Goal: Check status

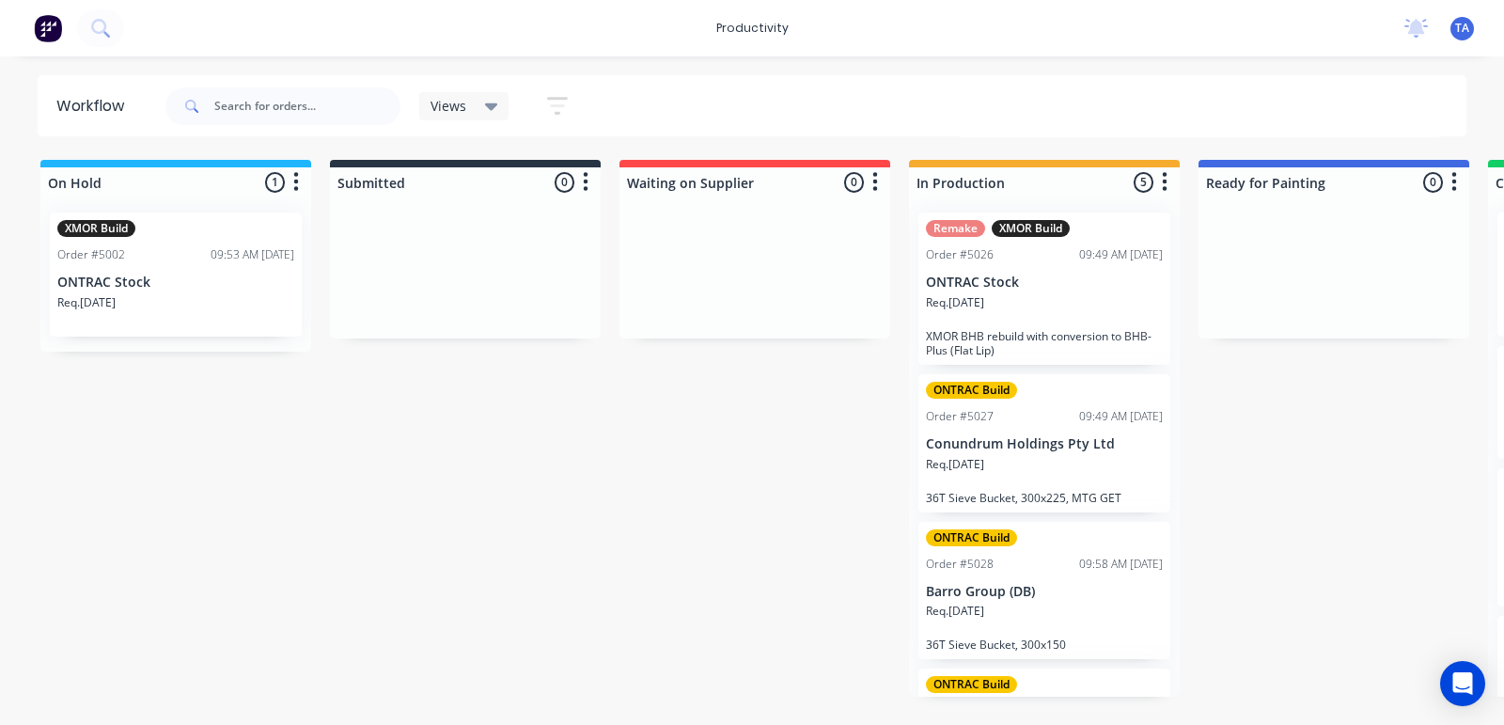
click at [983, 589] on p "Barro Group (DB)" at bounding box center [1044, 592] width 237 height 16
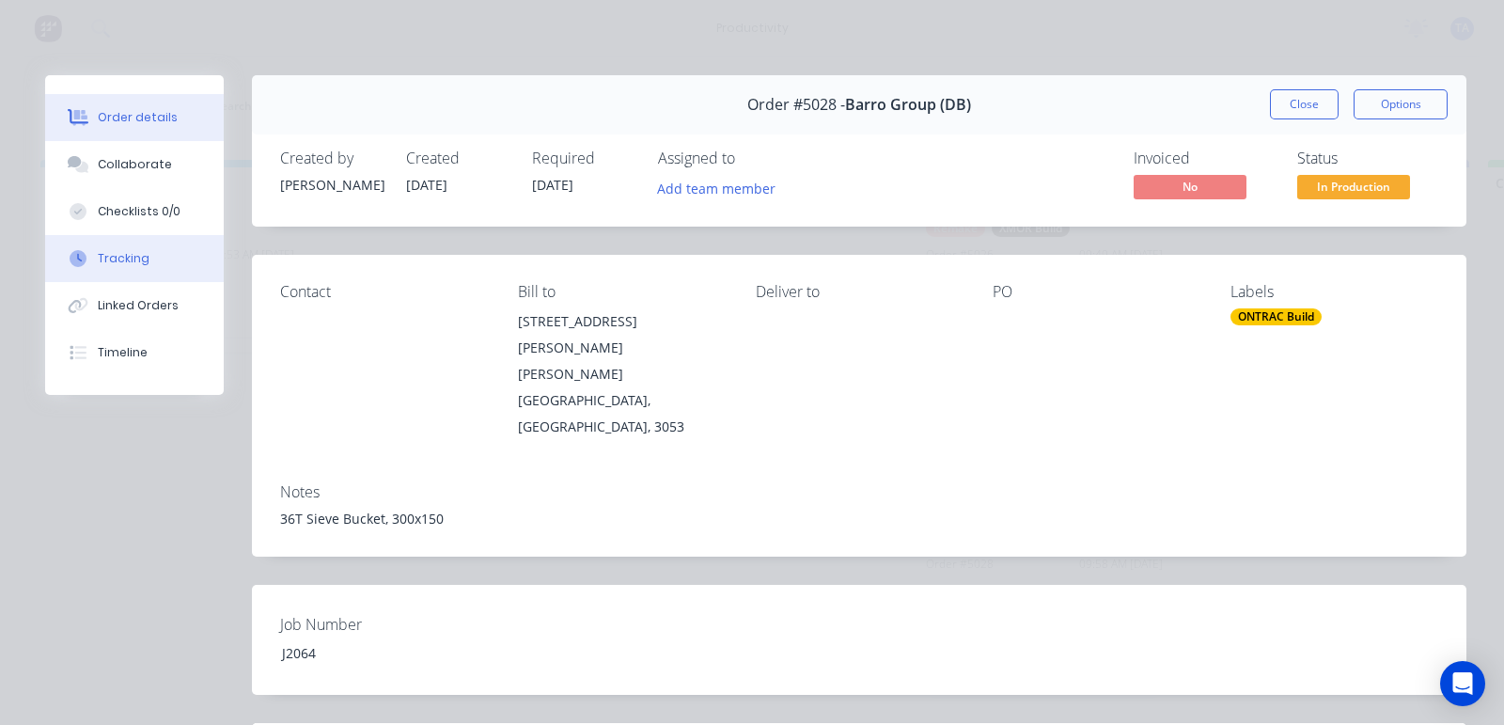
click at [93, 263] on button "Tracking" at bounding box center [134, 258] width 179 height 47
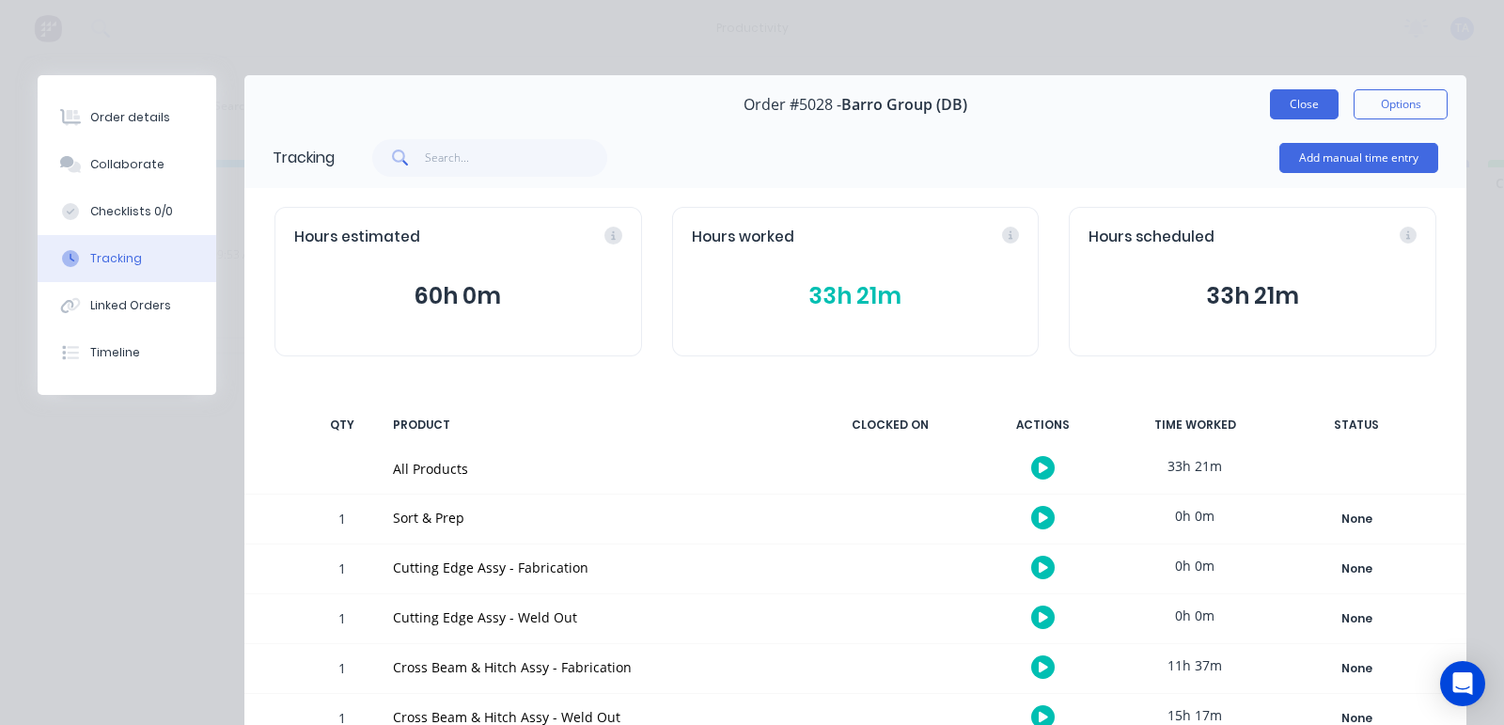
click at [1270, 111] on button "Close" at bounding box center [1304, 104] width 69 height 30
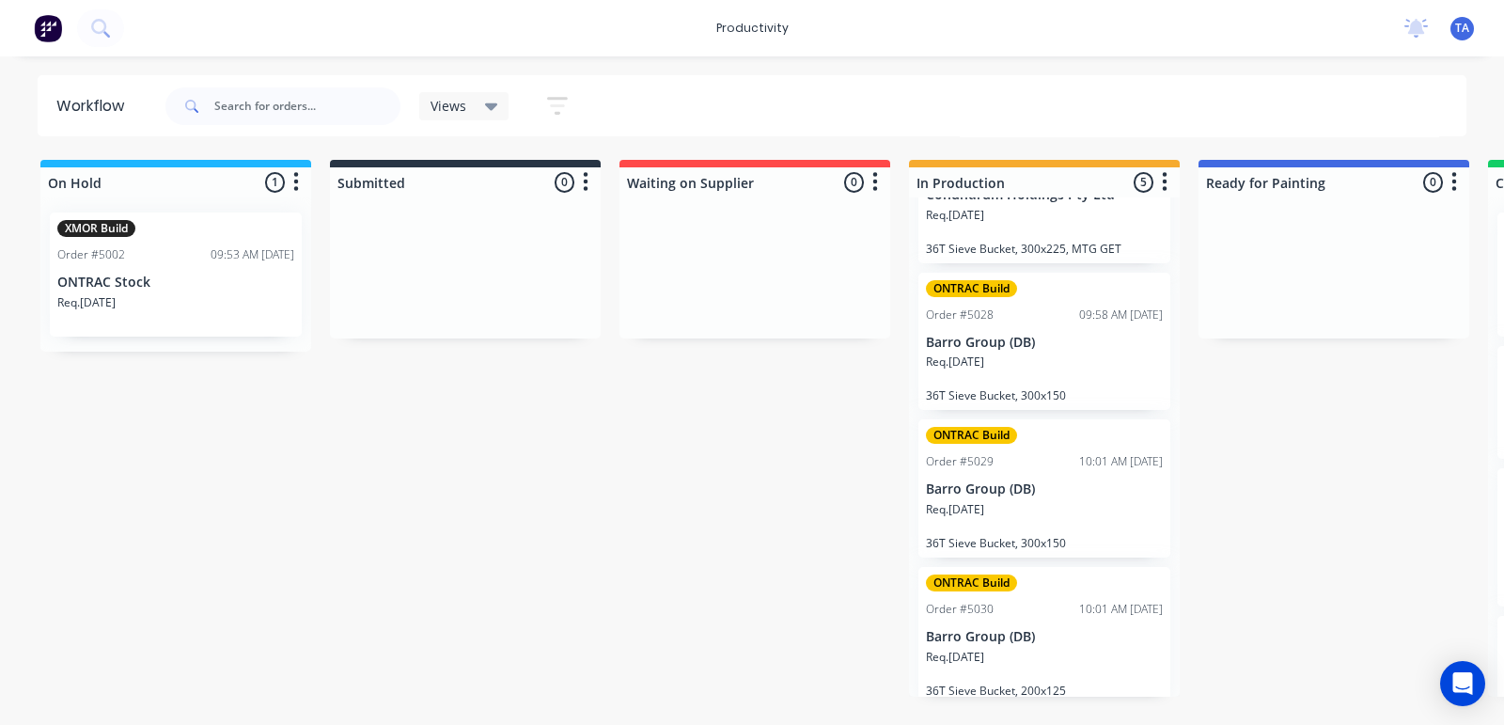
scroll to position [254, 0]
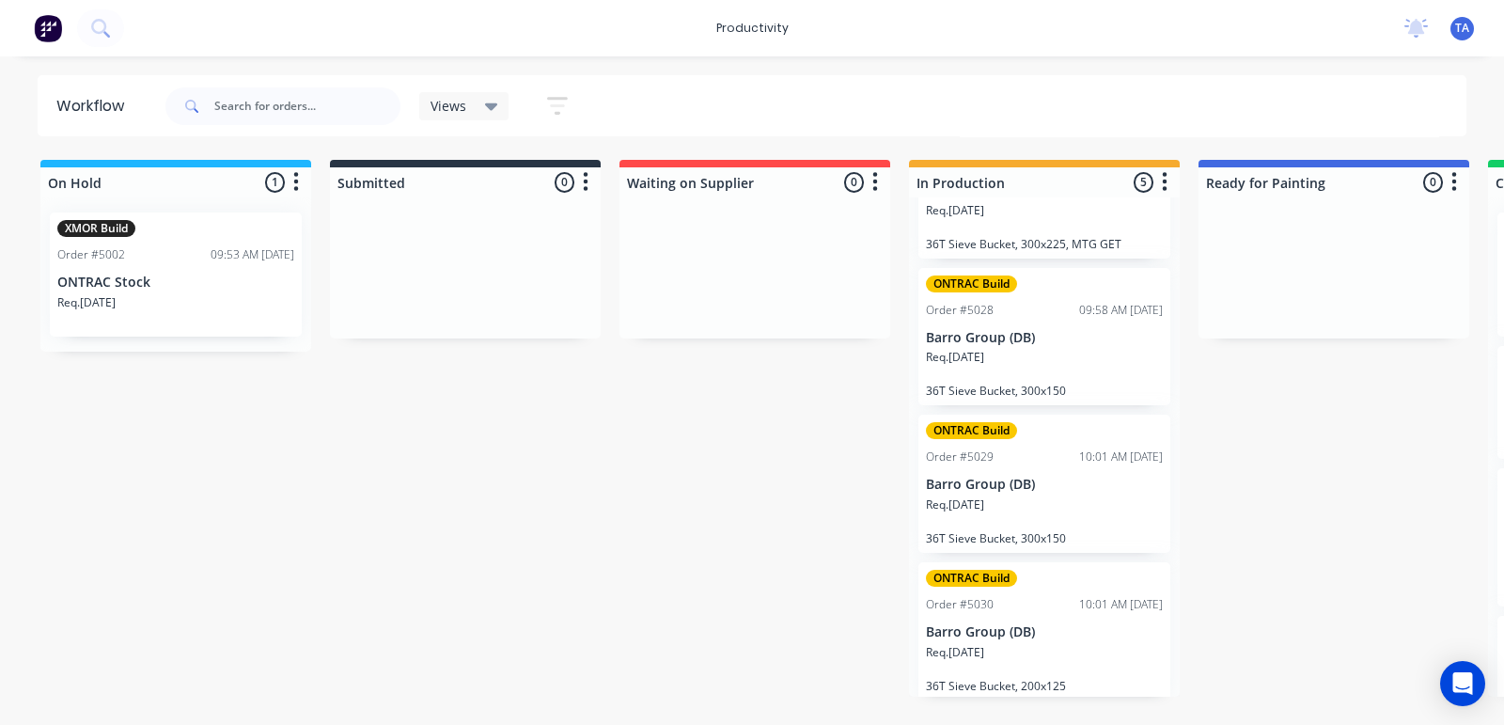
click at [1025, 509] on div "Req. [DATE]" at bounding box center [1044, 512] width 237 height 32
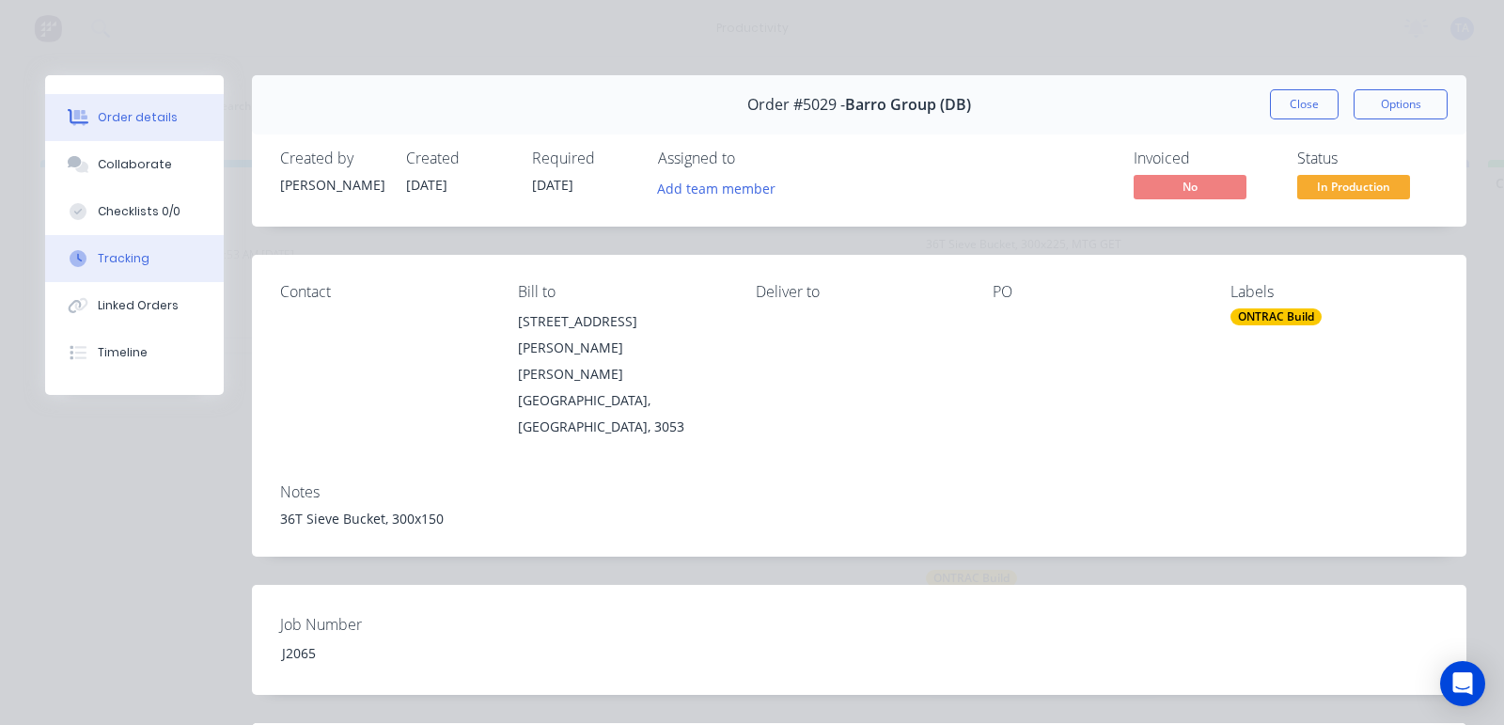
click at [137, 255] on div "Tracking" at bounding box center [124, 258] width 52 height 17
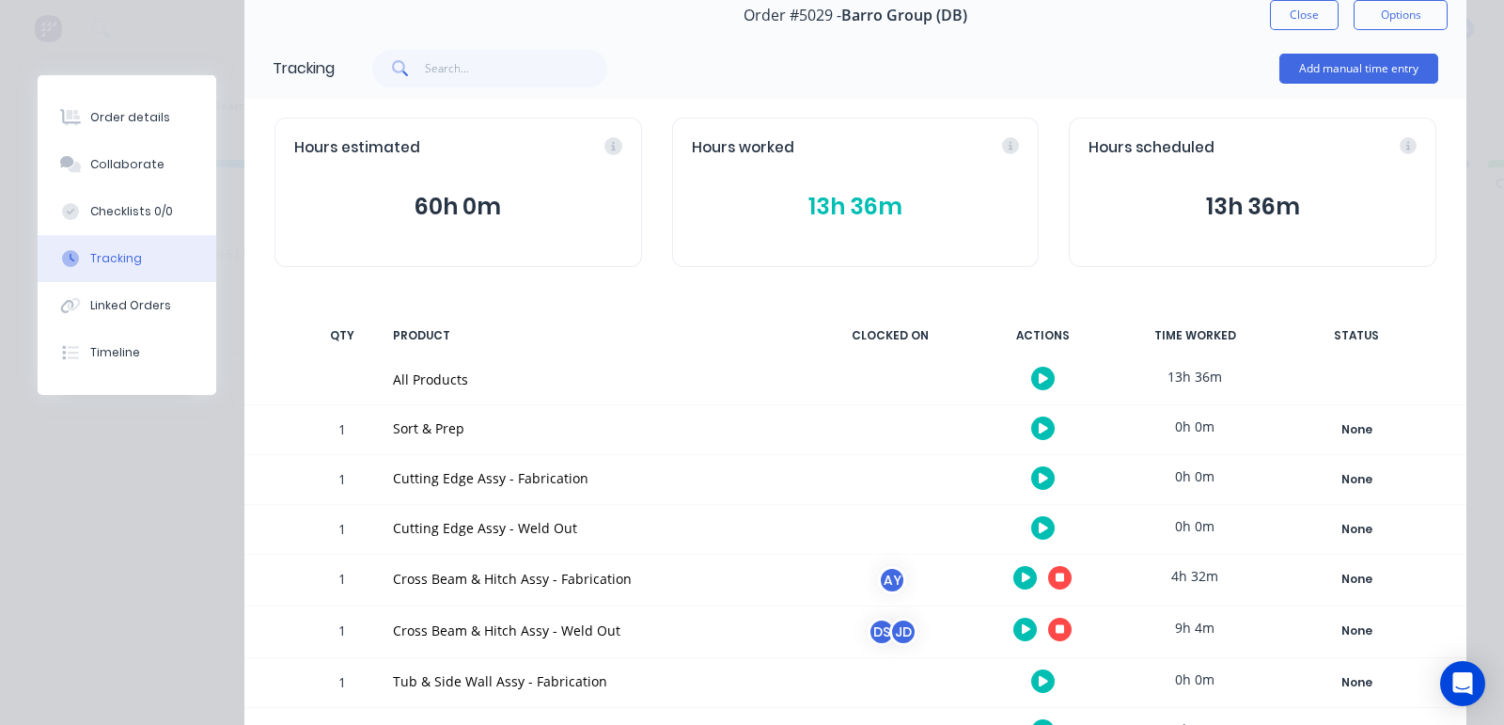
scroll to position [352, 0]
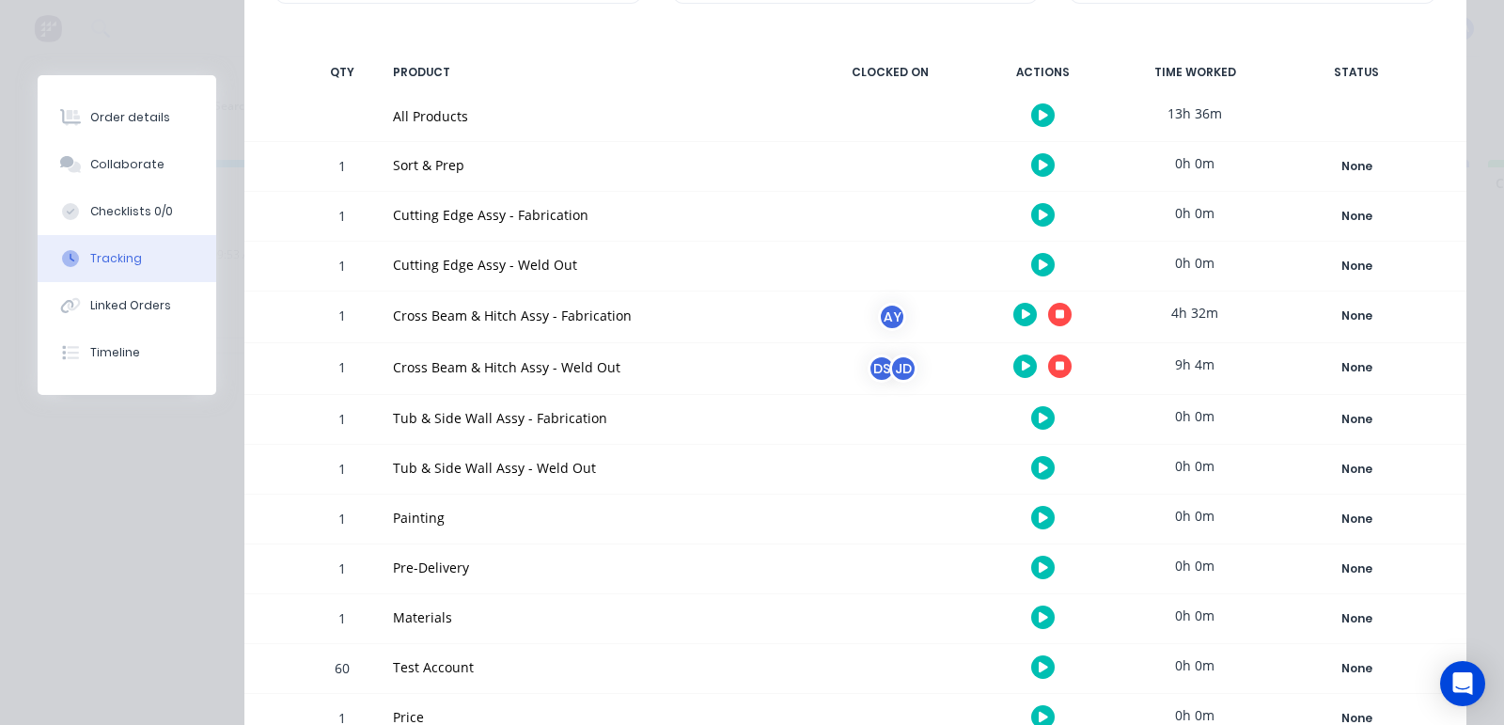
click at [1048, 309] on button "button" at bounding box center [1059, 314] width 23 height 23
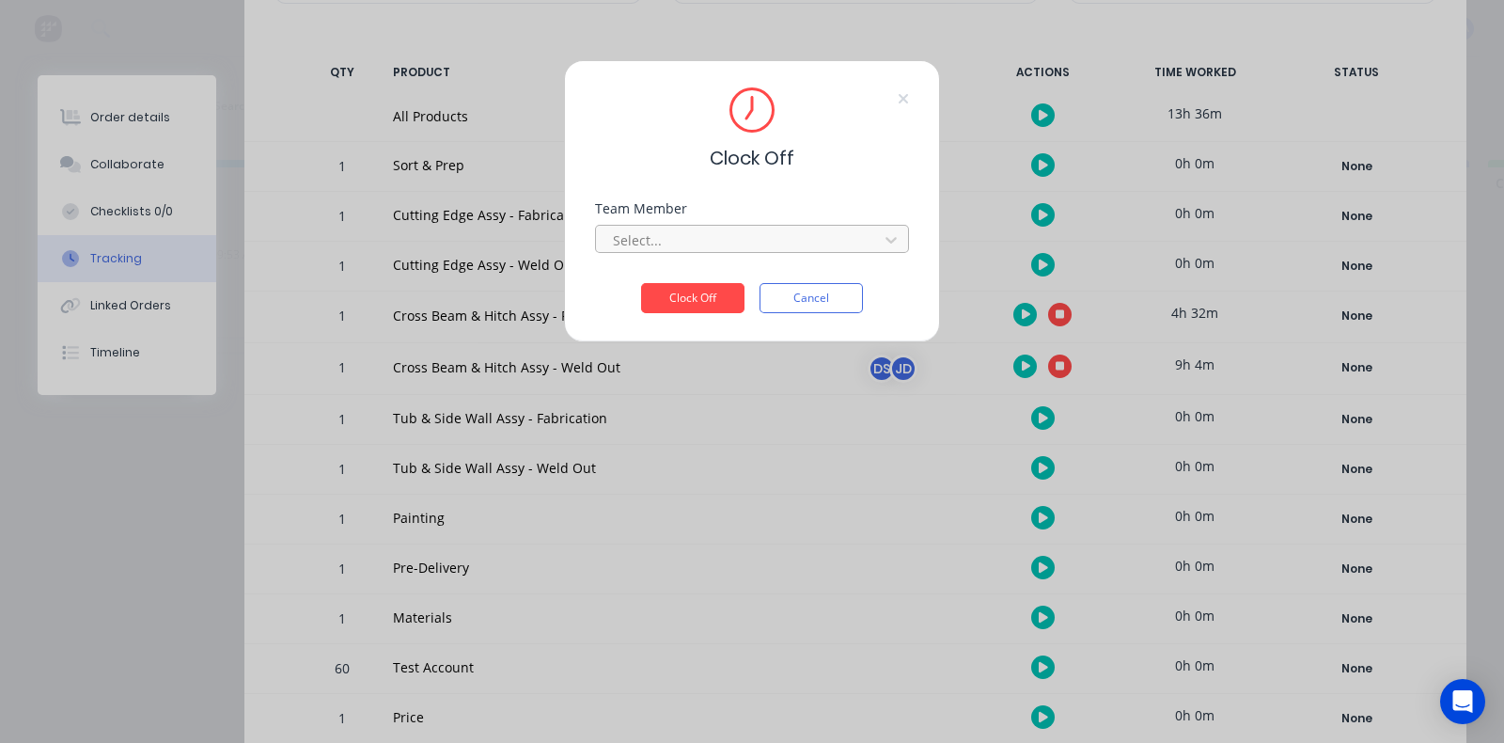
click at [672, 249] on div at bounding box center [740, 239] width 258 height 23
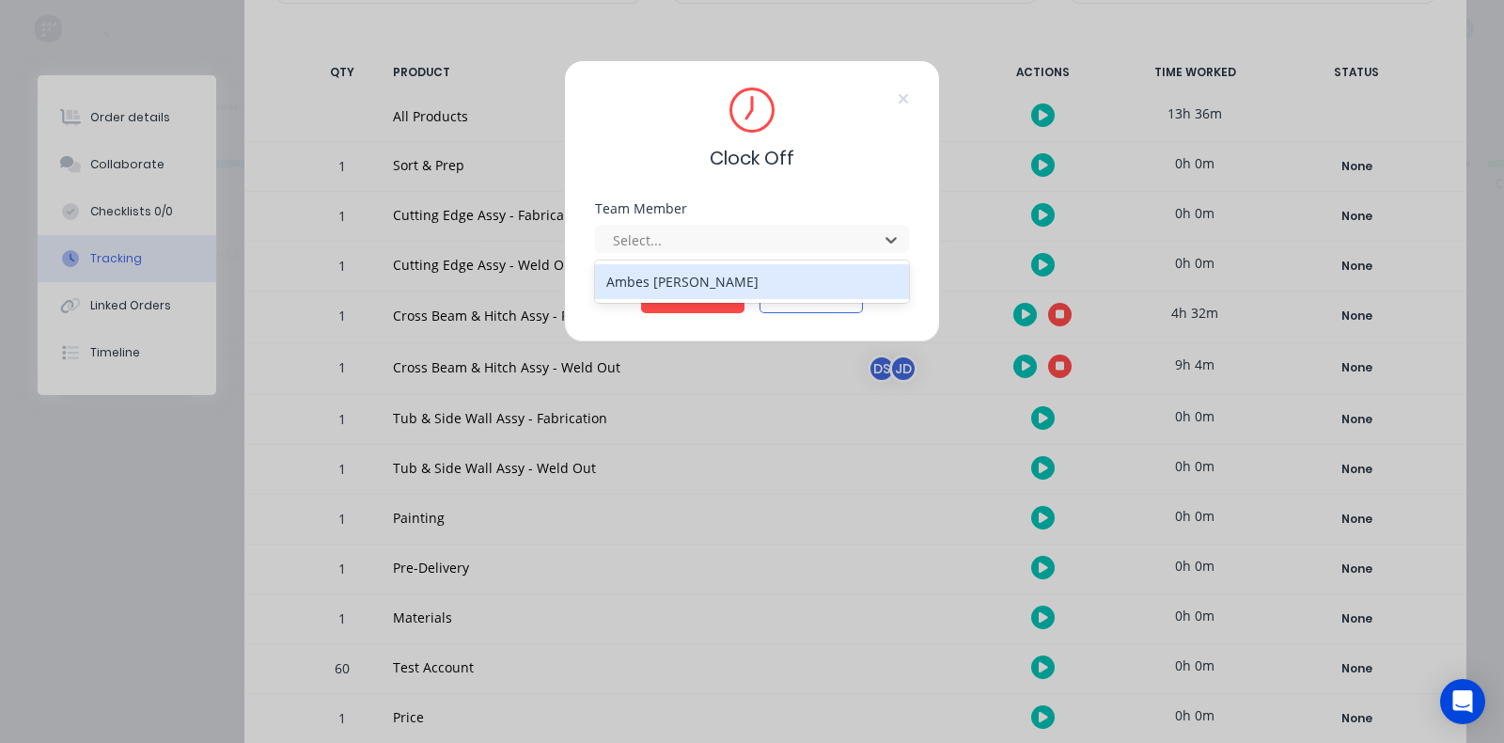
click at [663, 284] on div "Ambes [PERSON_NAME]" at bounding box center [752, 281] width 314 height 35
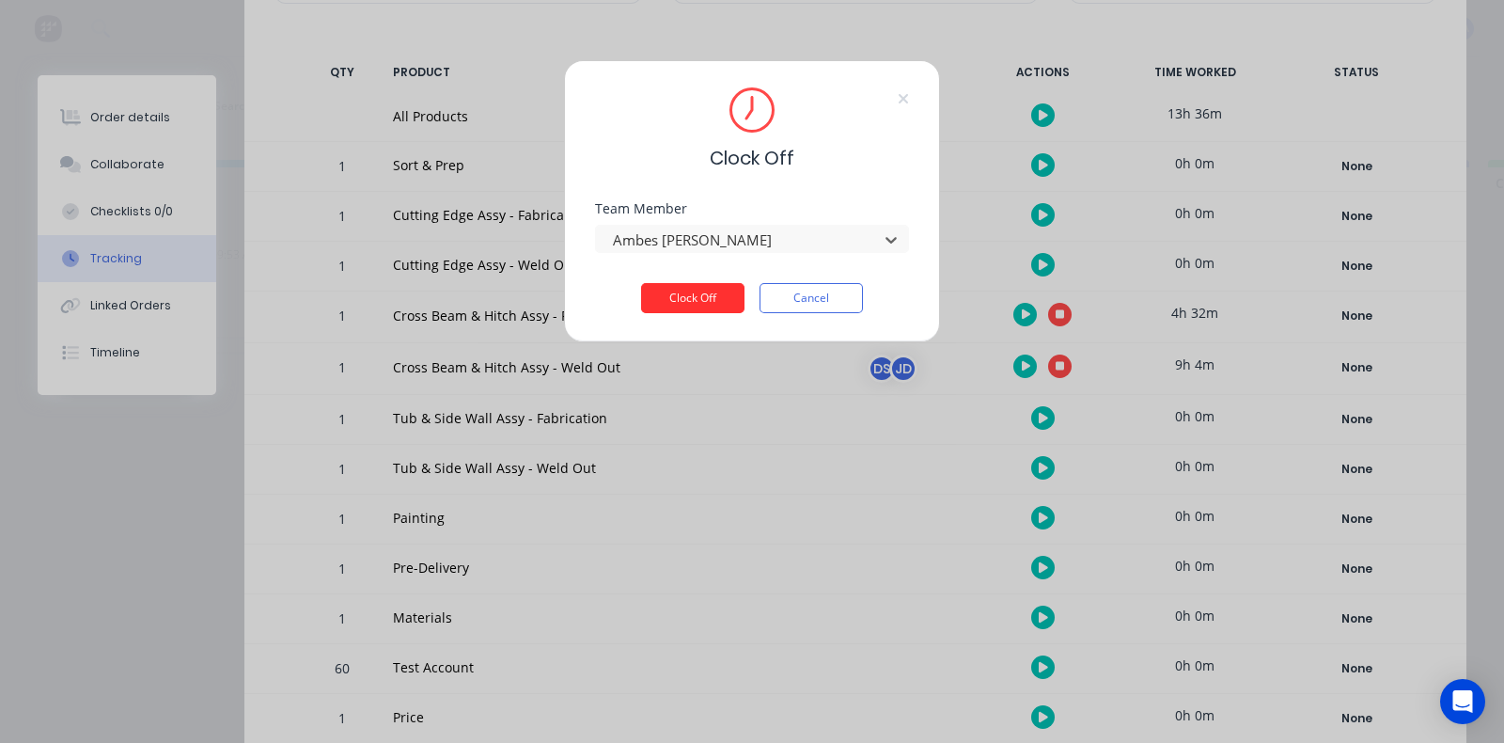
click at [681, 302] on button "Clock Off" at bounding box center [692, 298] width 103 height 30
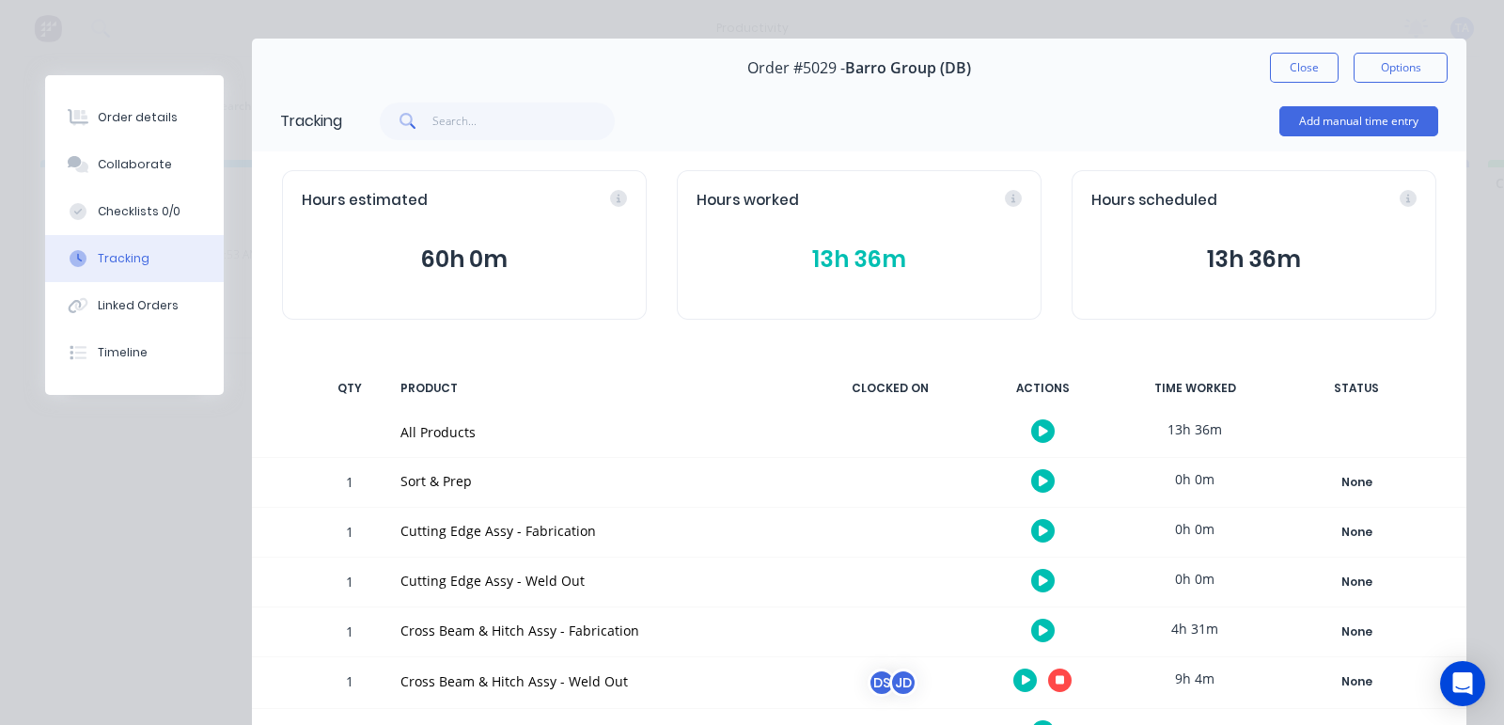
scroll to position [0, 0]
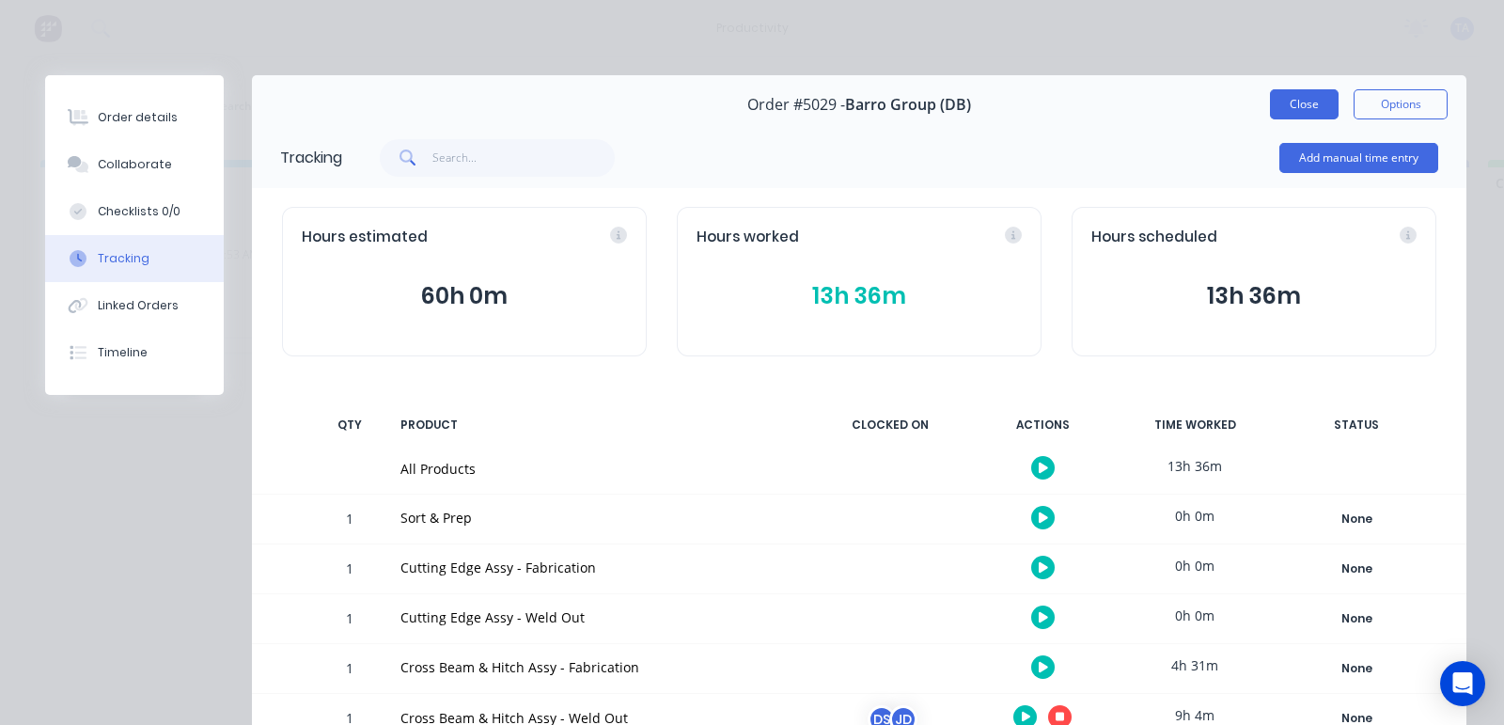
click at [1285, 100] on button "Close" at bounding box center [1304, 104] width 69 height 30
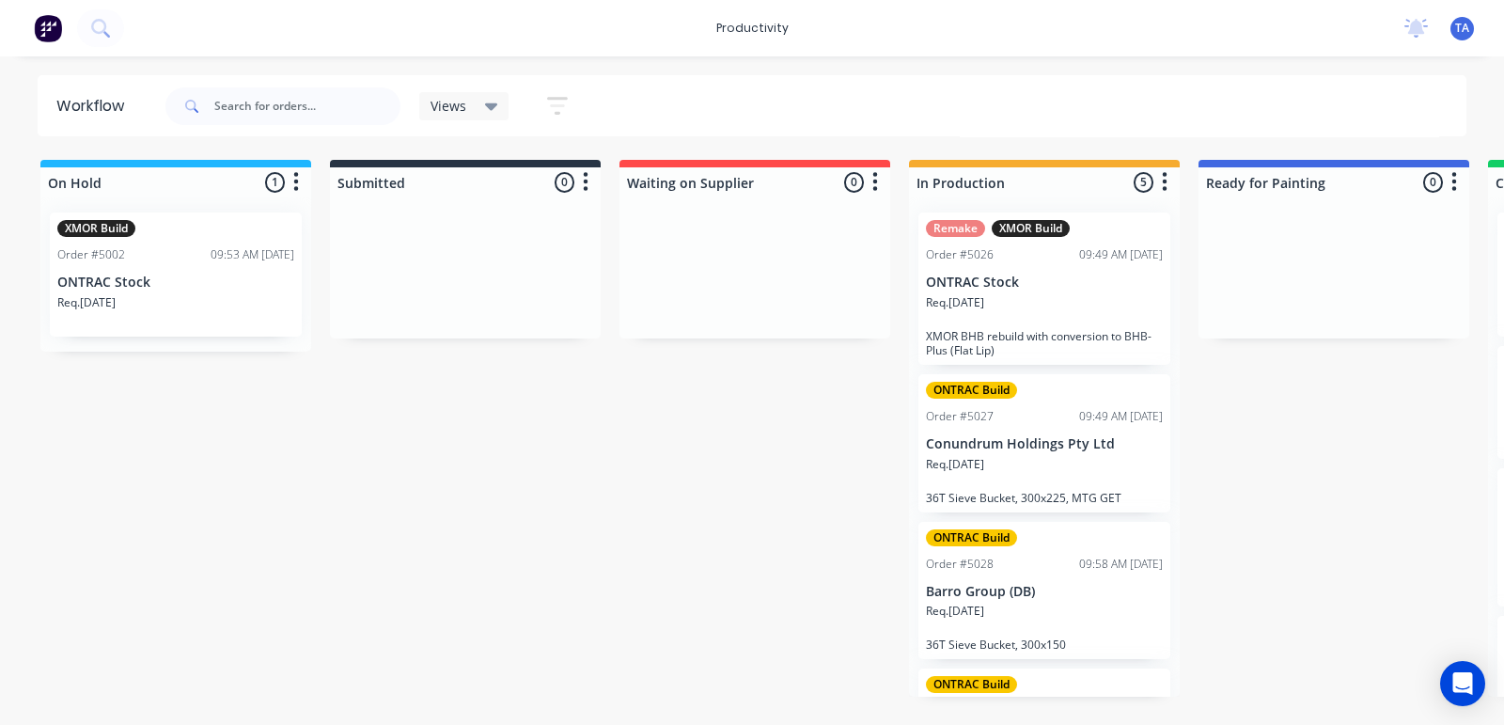
click at [1025, 436] on p "Conundrum Holdings Pty Ltd" at bounding box center [1044, 444] width 237 height 16
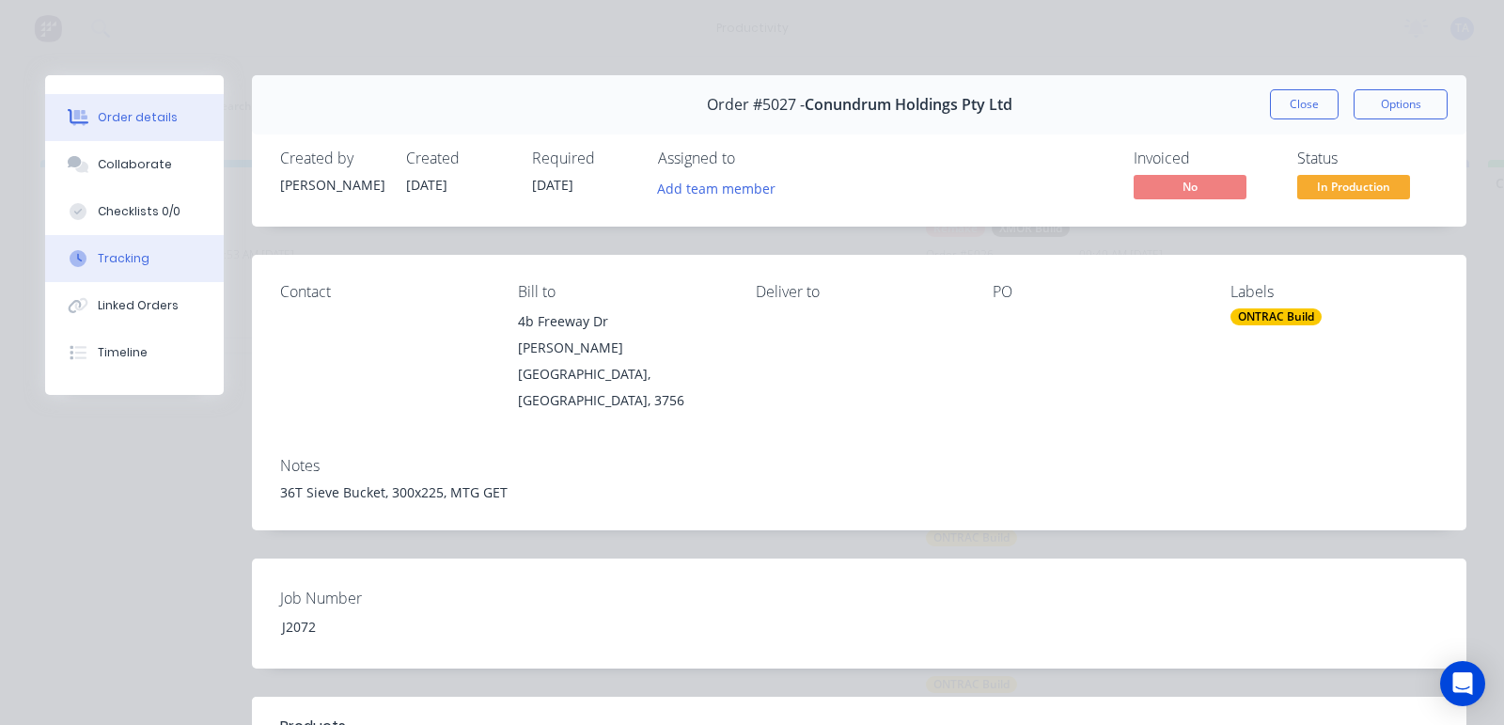
click at [138, 261] on div "Tracking" at bounding box center [124, 258] width 52 height 17
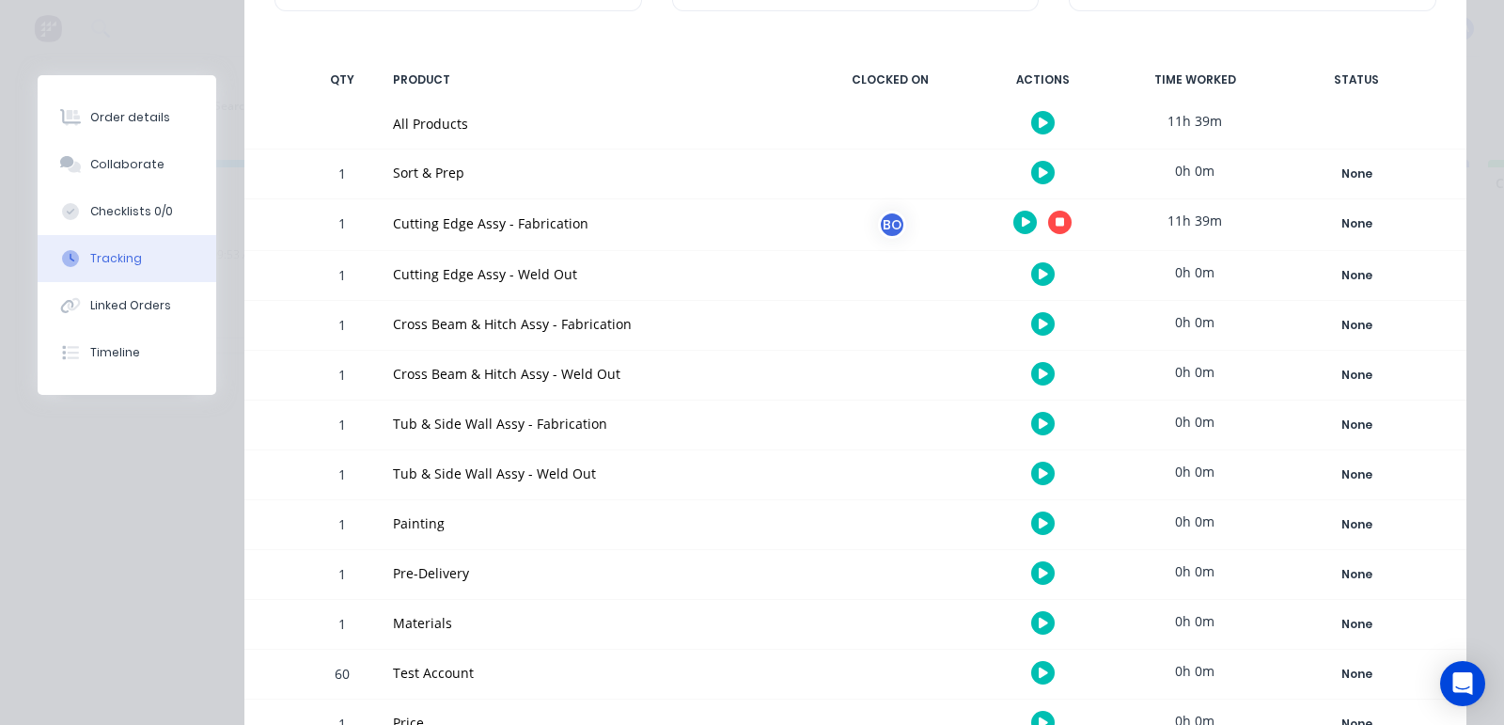
scroll to position [352, 0]
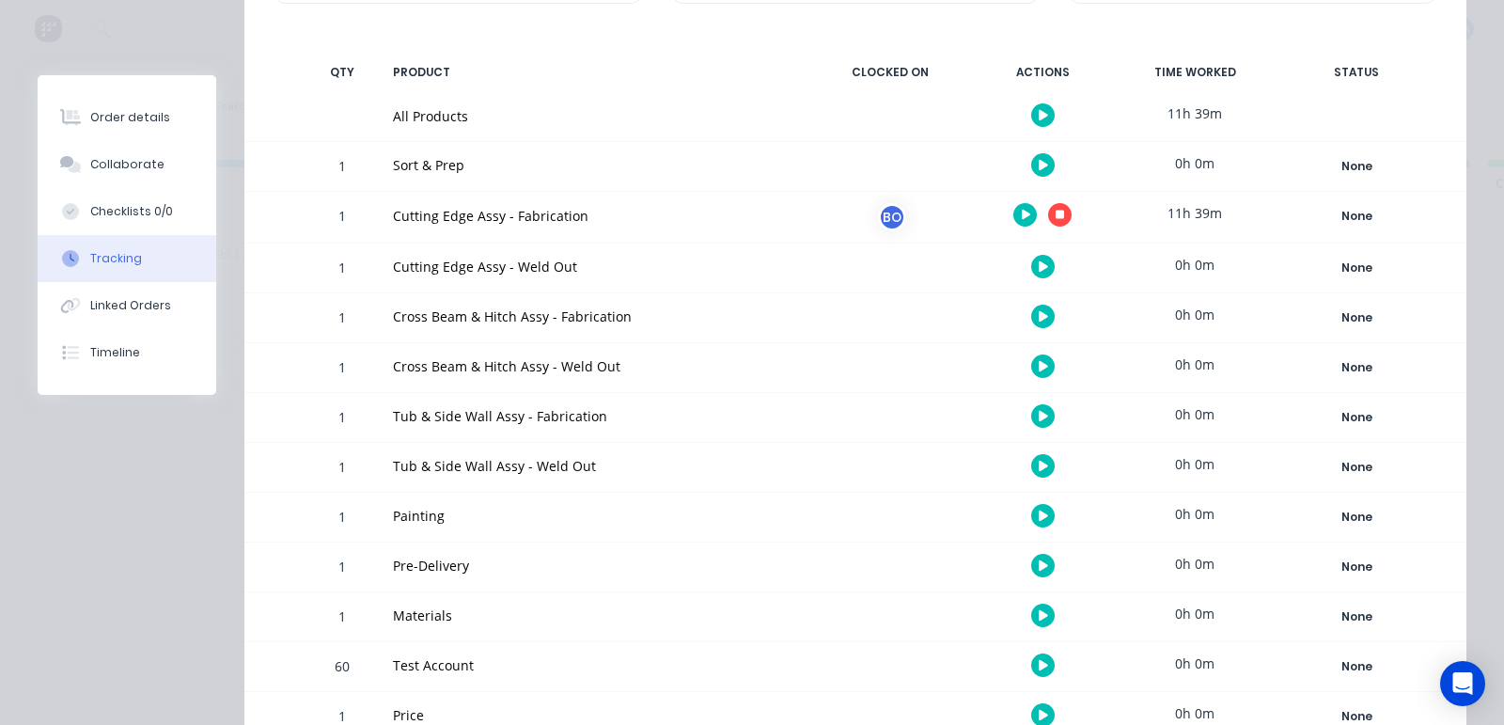
click at [1039, 413] on icon "button" at bounding box center [1043, 416] width 9 height 10
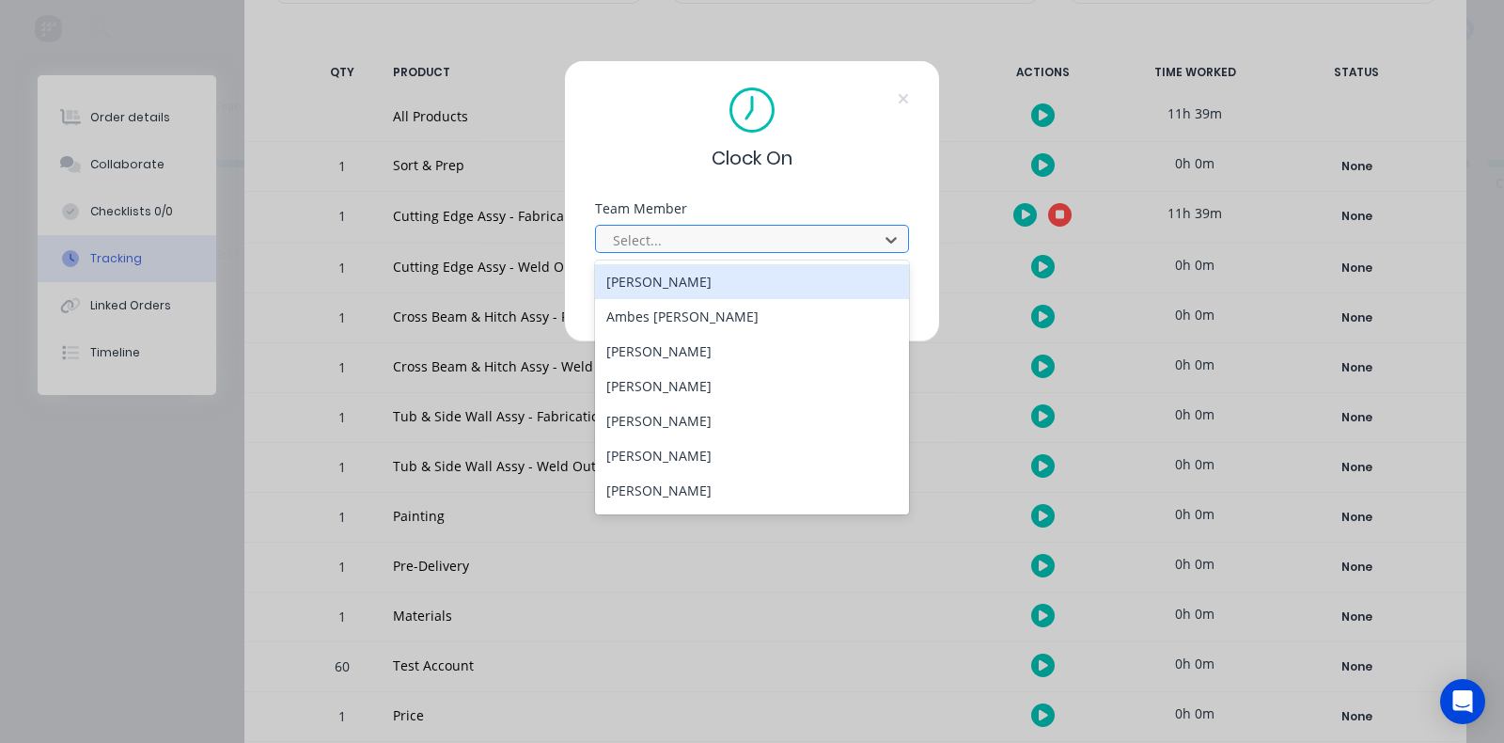
click at [696, 241] on div at bounding box center [740, 239] width 258 height 23
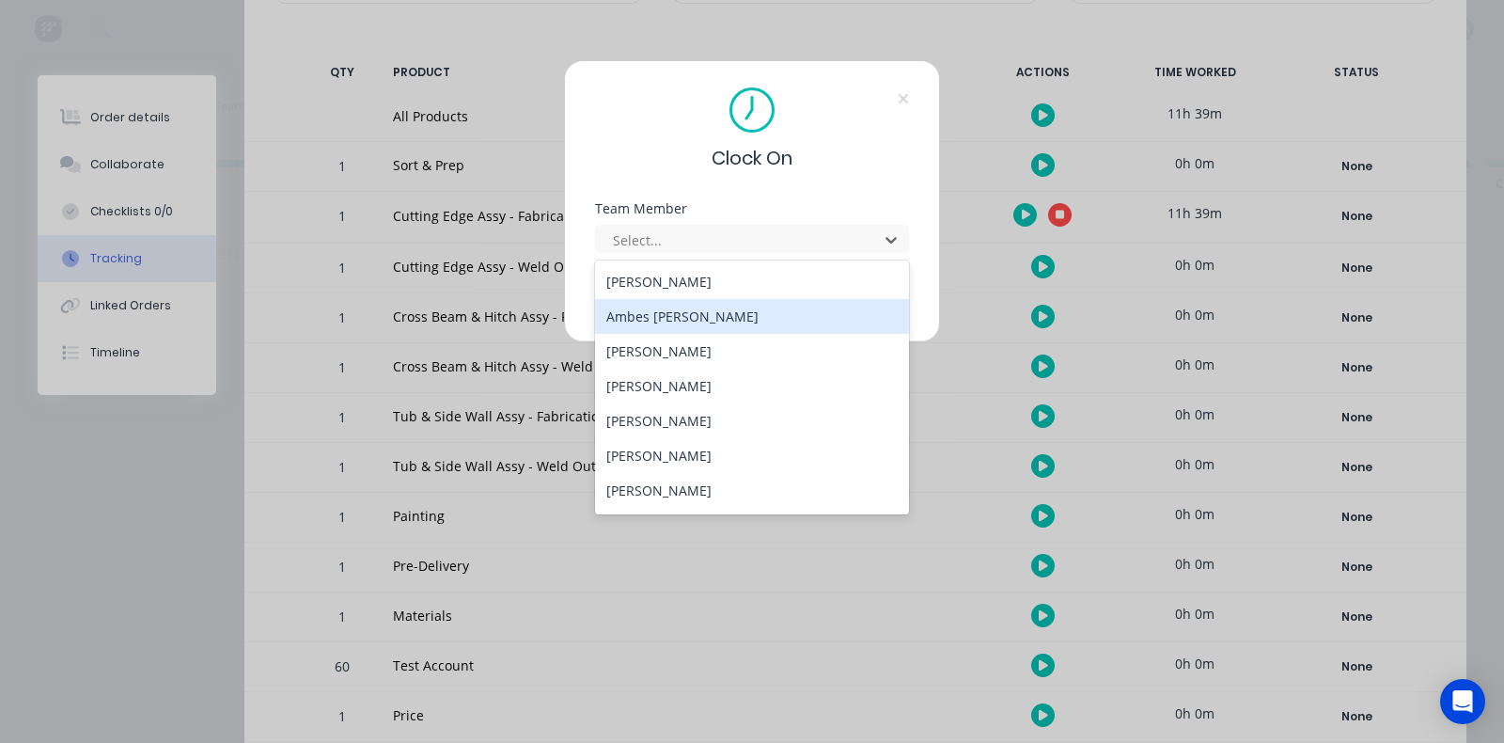
click at [694, 324] on div "Ambes [PERSON_NAME]" at bounding box center [752, 316] width 314 height 35
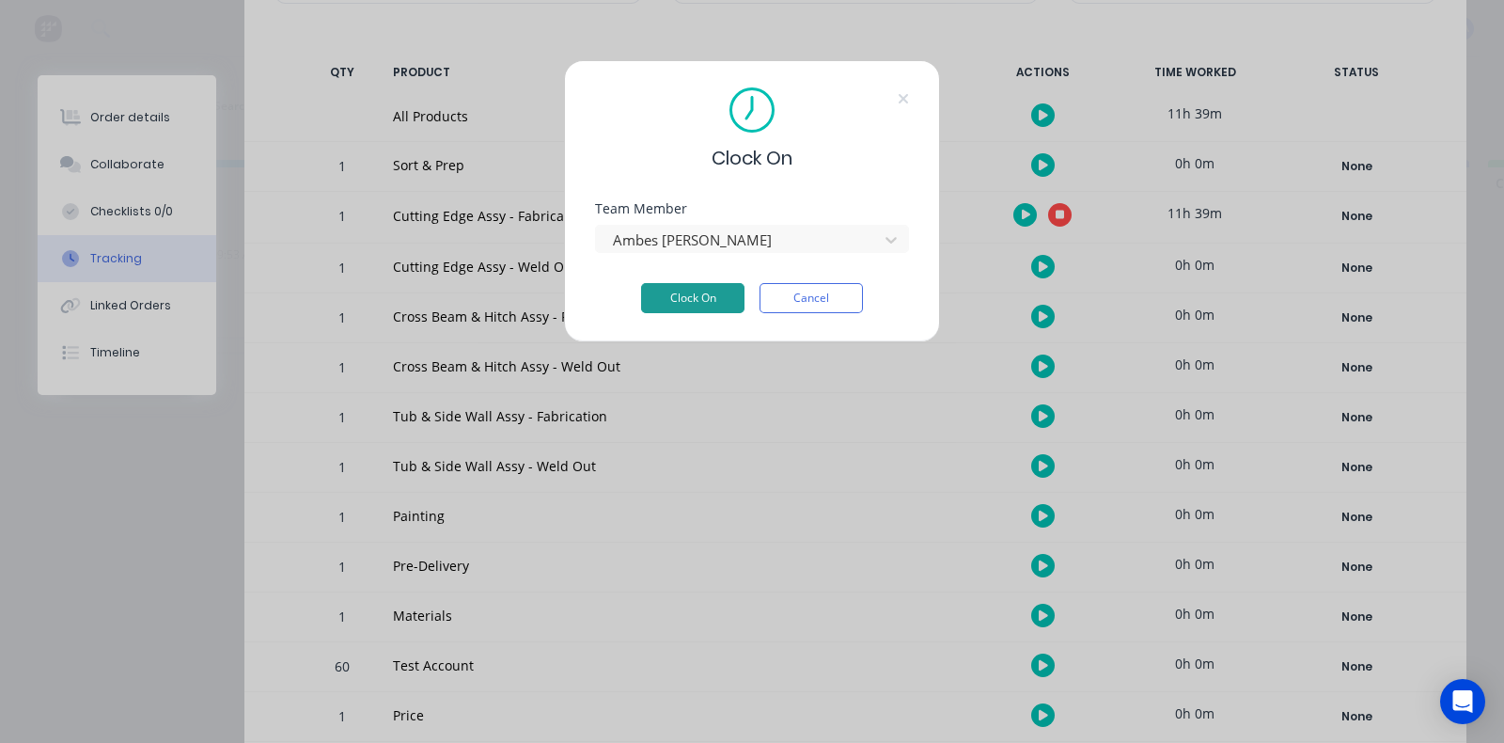
click at [699, 306] on button "Clock On" at bounding box center [692, 298] width 103 height 30
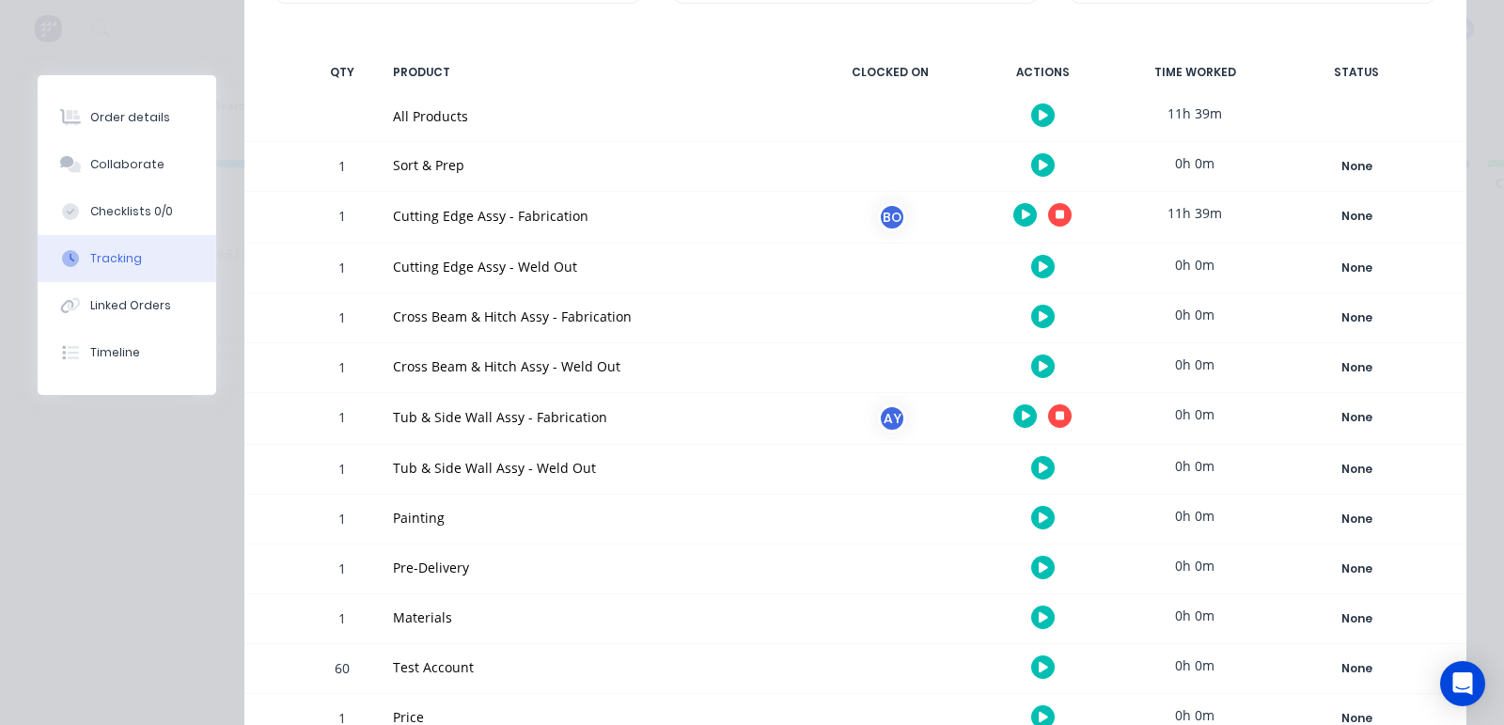
scroll to position [0, 0]
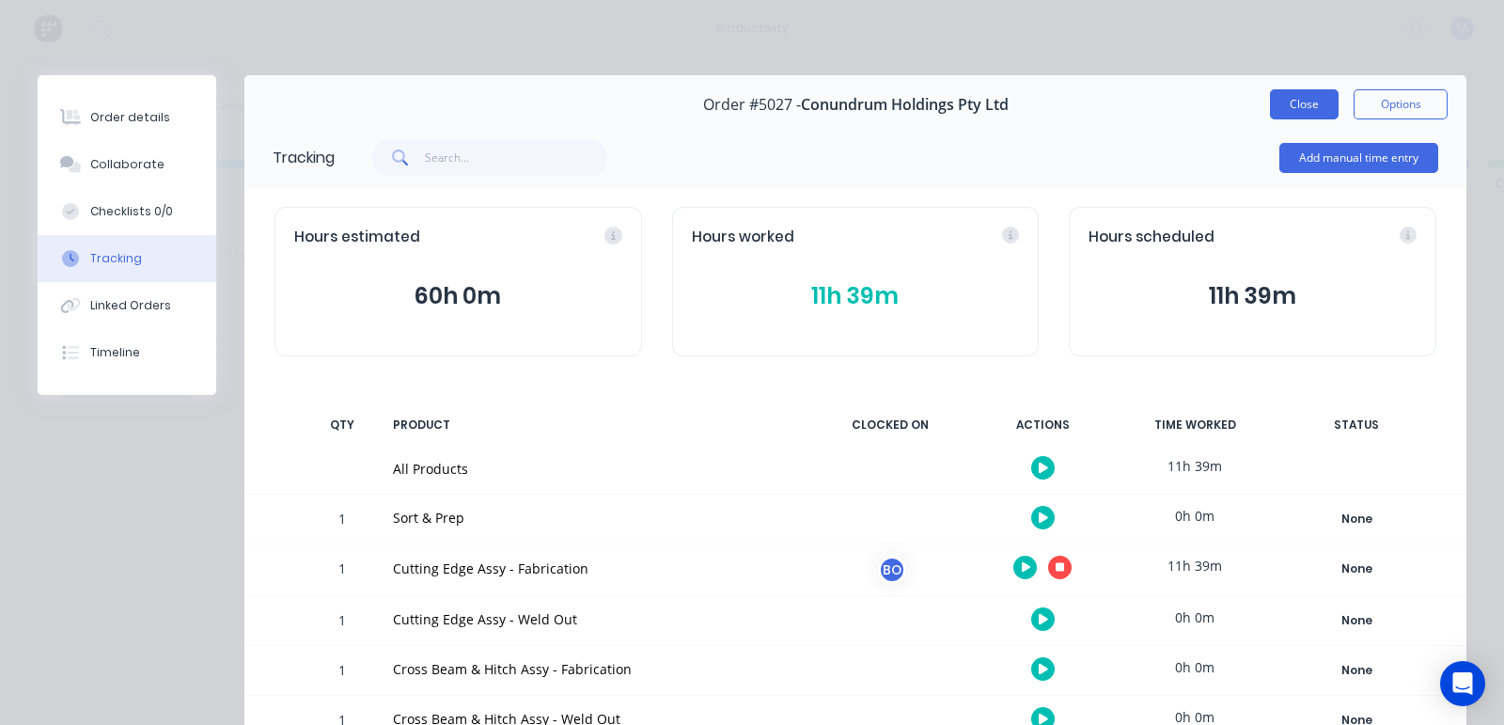
click at [1283, 94] on button "Close" at bounding box center [1304, 104] width 69 height 30
